Goal: Task Accomplishment & Management: Use online tool/utility

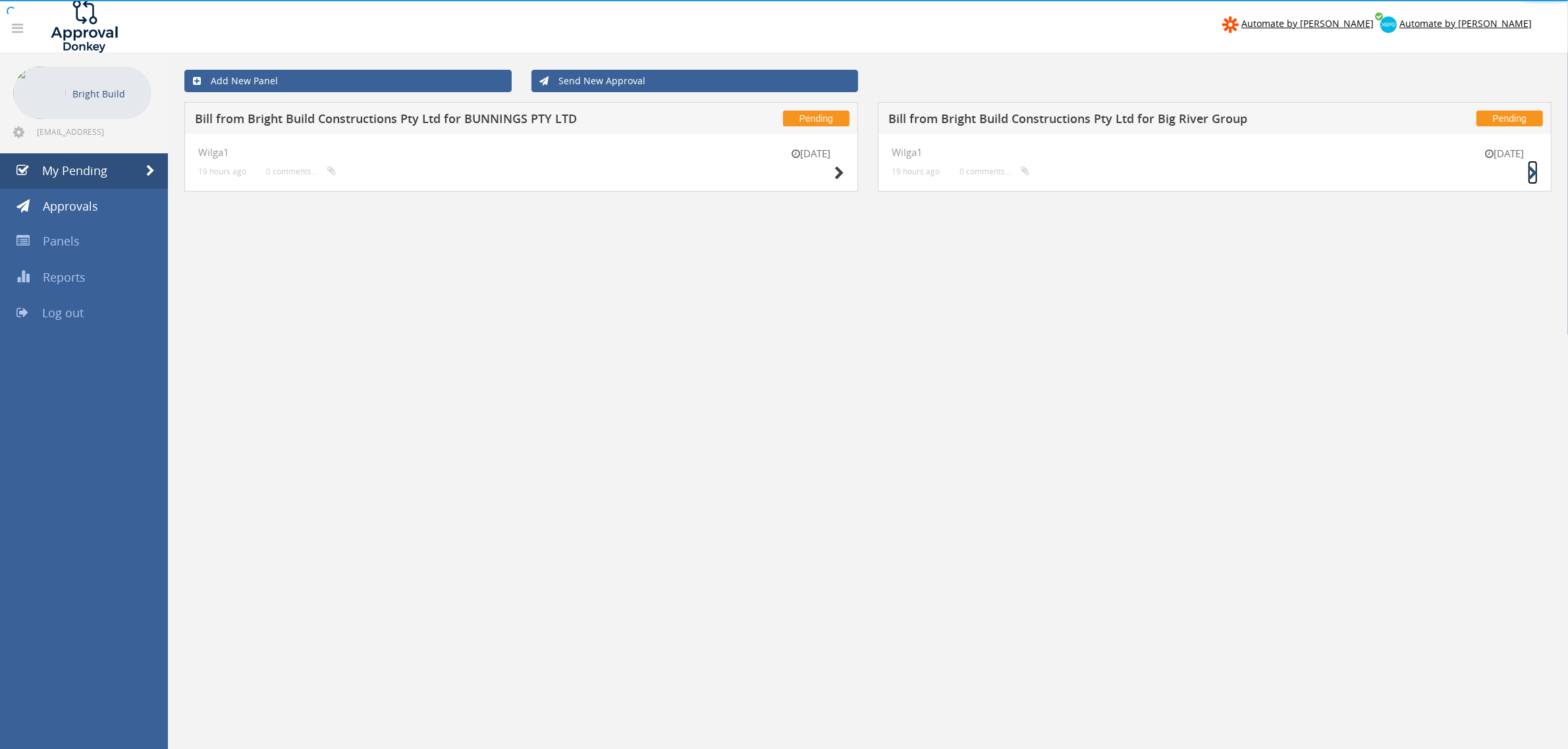
click at [1529, 176] on icon at bounding box center [1532, 173] width 10 height 14
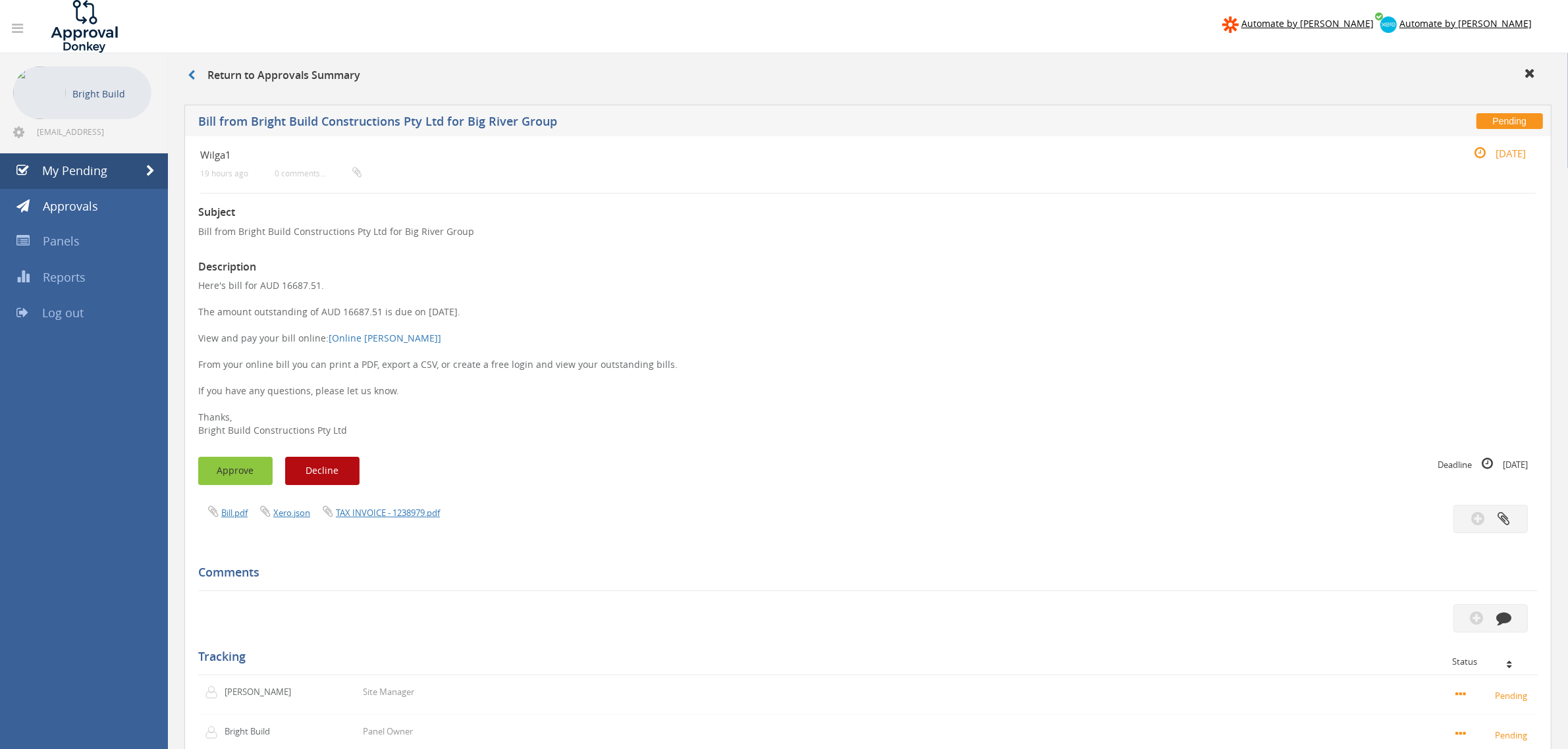
click at [205, 468] on button "Approve" at bounding box center [236, 470] width 74 height 29
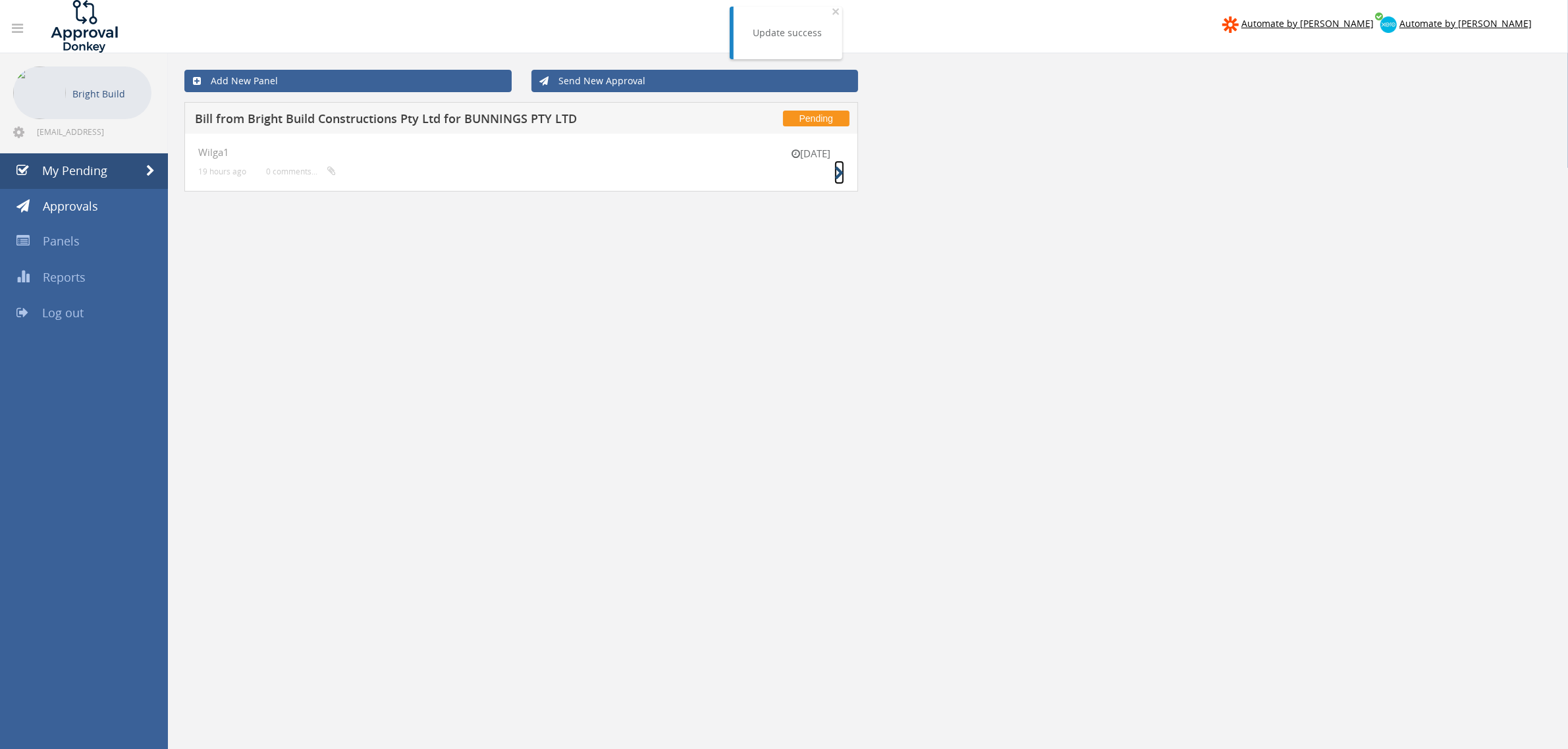
click at [836, 172] on icon at bounding box center [839, 173] width 10 height 14
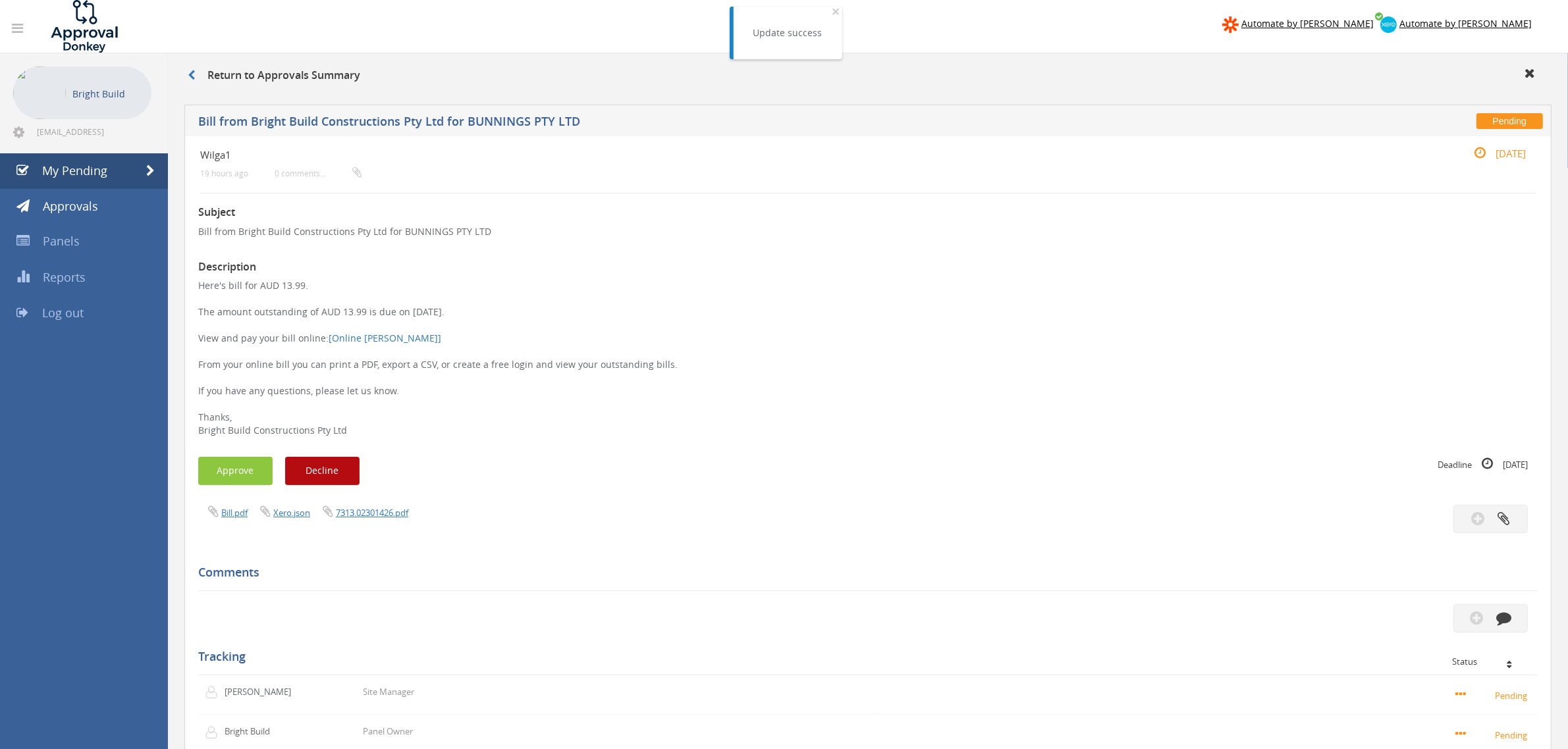
click at [236, 455] on div "Subject Bill from Bright Build Constructions Pty Ltd for BUNNINGS PTY LTD Descr…" at bounding box center [868, 579] width 1340 height 770
click at [236, 464] on button "Approve" at bounding box center [236, 470] width 74 height 29
